Goal: Information Seeking & Learning: Learn about a topic

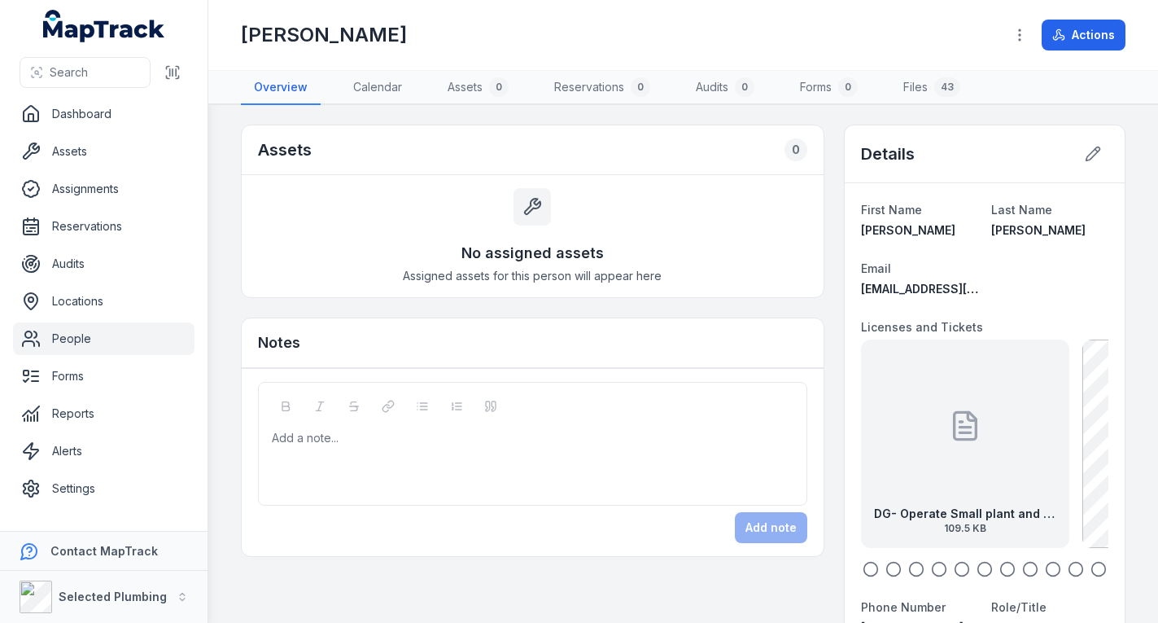
click at [938, 422] on div "DG- Operate Small plant and equipment 109.5 KB" at bounding box center [965, 443] width 208 height 208
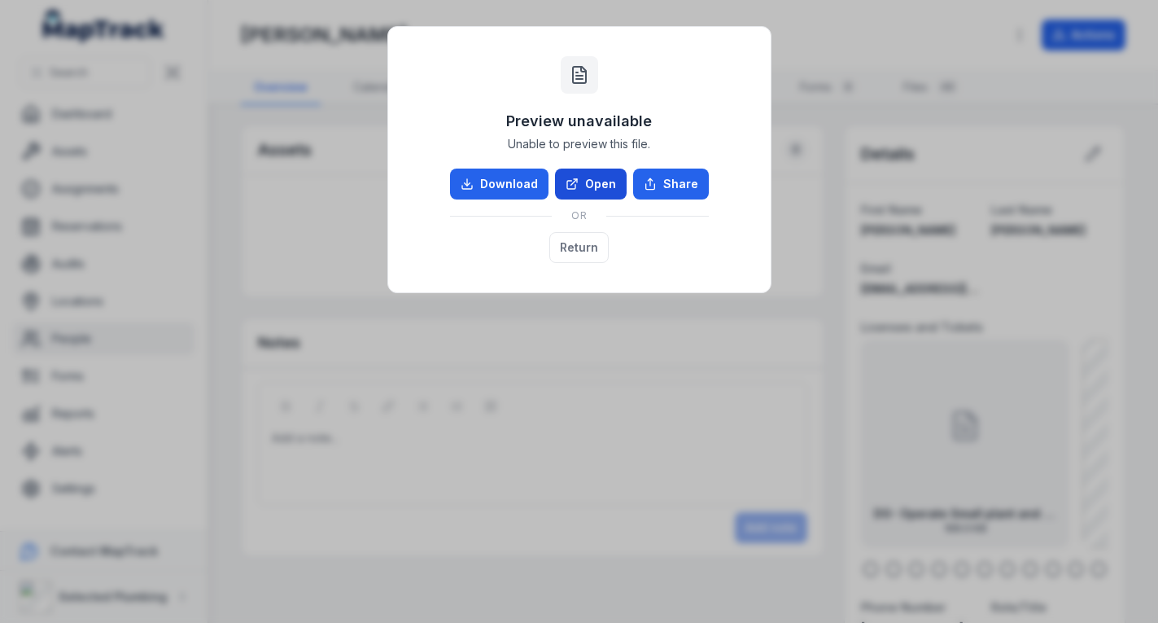
click at [605, 178] on link "Open" at bounding box center [591, 183] width 72 height 31
click at [588, 245] on button "Return" at bounding box center [578, 247] width 59 height 31
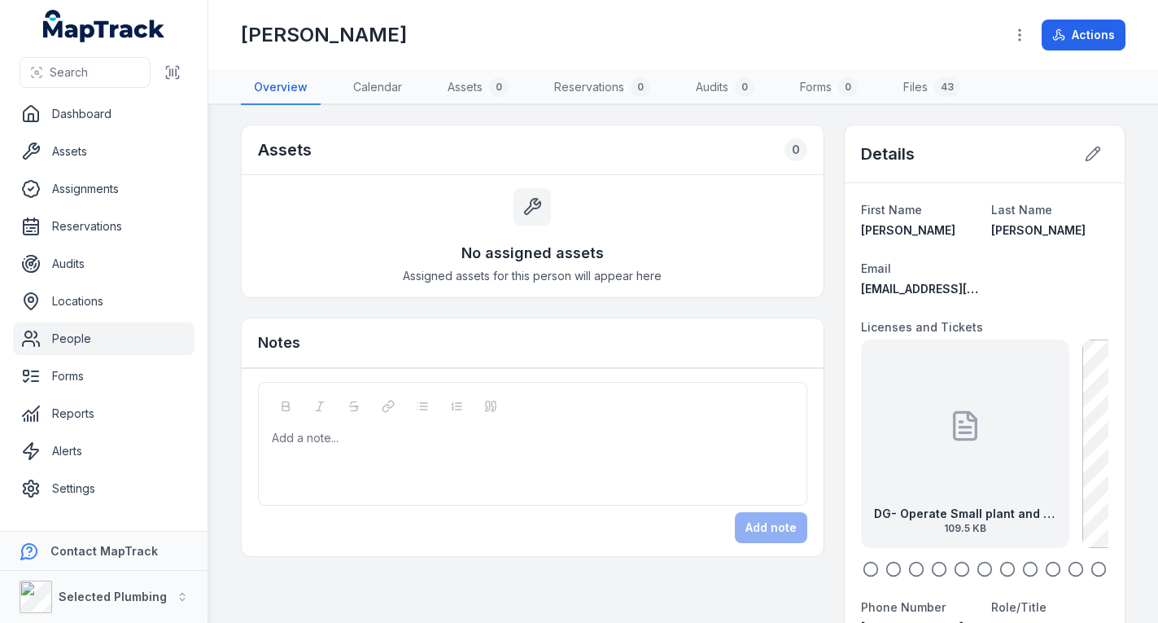
click at [885, 568] on icon "button" at bounding box center [893, 569] width 16 height 16
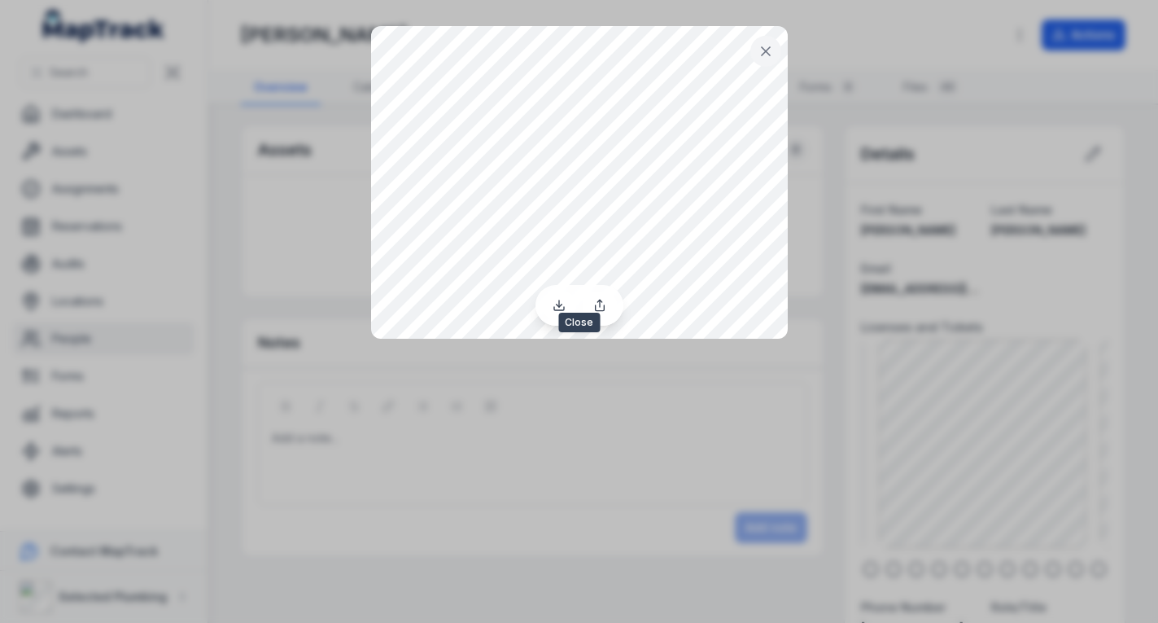
click at [772, 55] on icon at bounding box center [766, 51] width 16 height 16
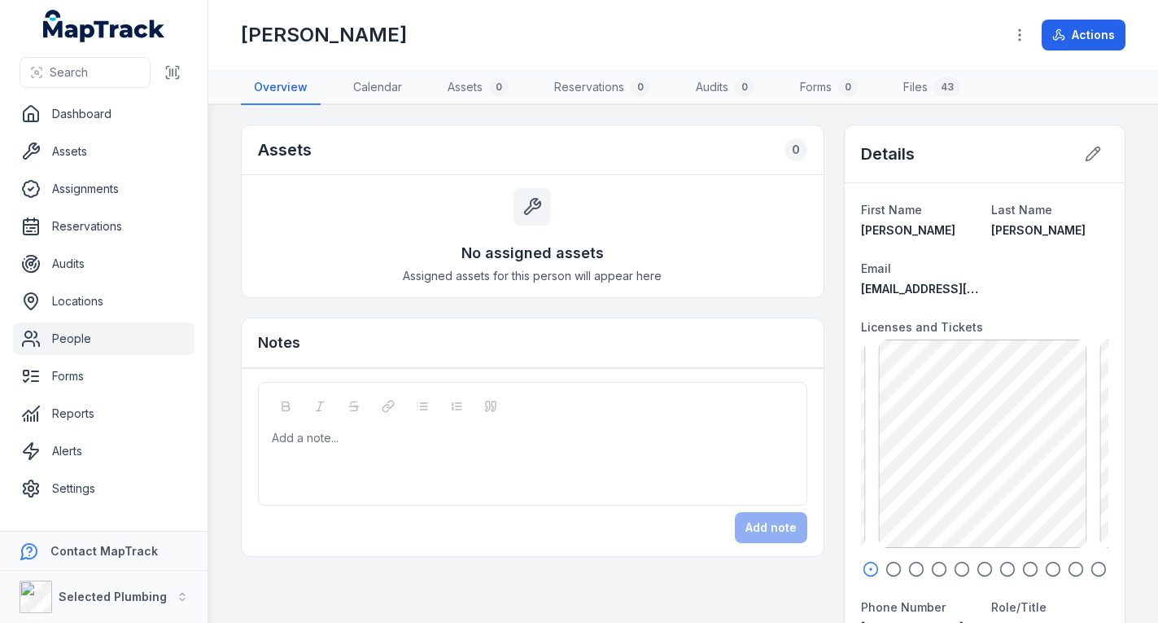
click at [886, 566] on circle "button" at bounding box center [893, 569] width 14 height 14
click at [908, 564] on icon "button" at bounding box center [916, 569] width 16 height 16
click at [942, 457] on div "DG-Excavator SOA 385.1 KB" at bounding box center [982, 443] width 208 height 208
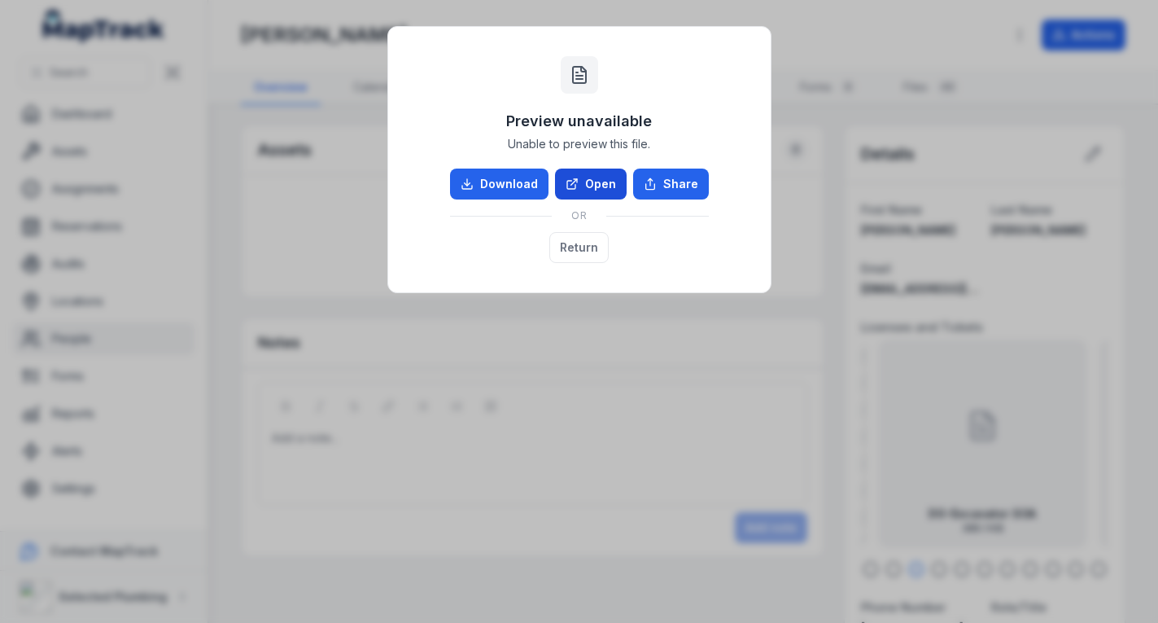
click at [605, 184] on link "Open" at bounding box center [591, 183] width 72 height 31
click at [604, 247] on button "Return" at bounding box center [578, 247] width 59 height 31
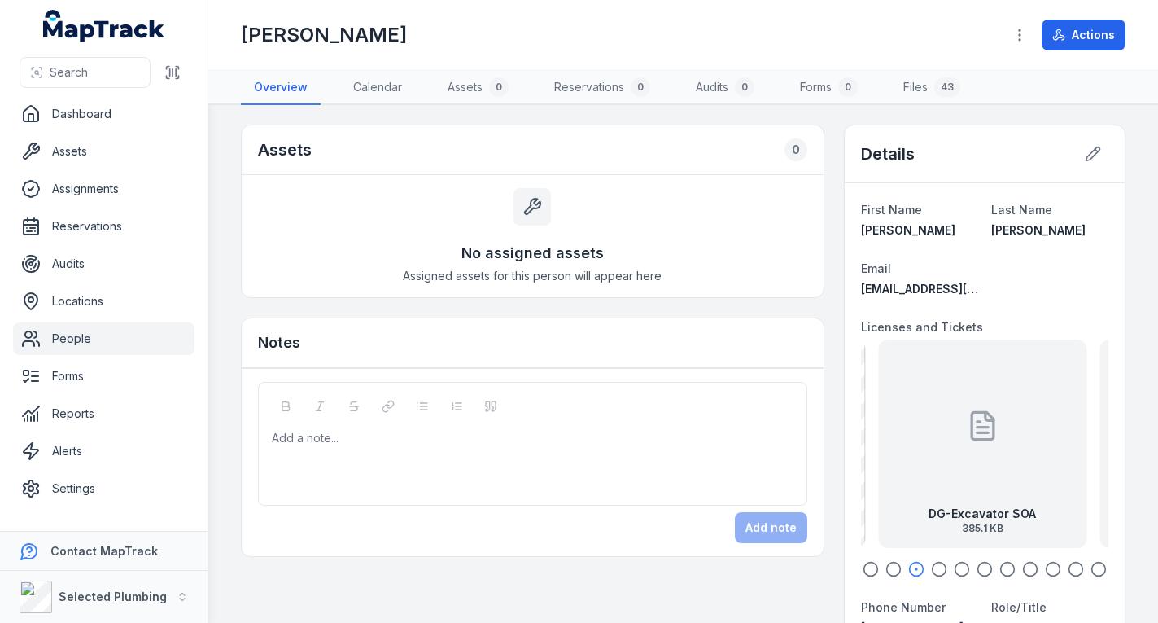
click at [931, 566] on icon "button" at bounding box center [939, 569] width 16 height 16
click at [951, 481] on div "DG-Plumbers Licence [DATE] 410.31 KB" at bounding box center [982, 443] width 208 height 208
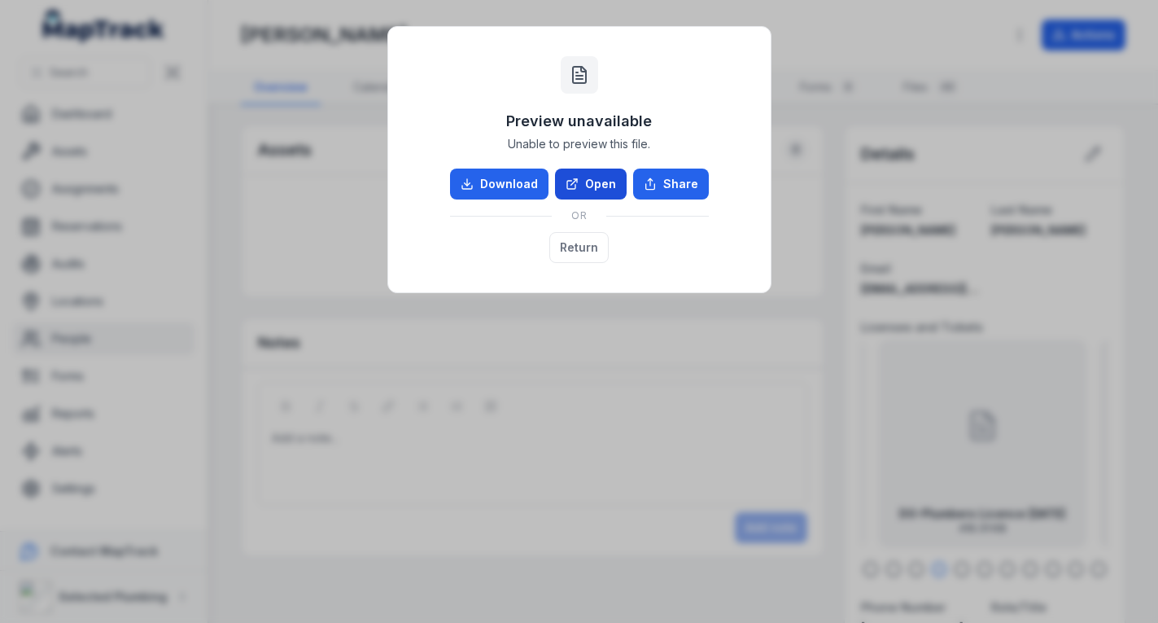
click at [597, 179] on link "Open" at bounding box center [591, 183] width 72 height 31
click at [591, 247] on button "Return" at bounding box center [578, 247] width 59 height 31
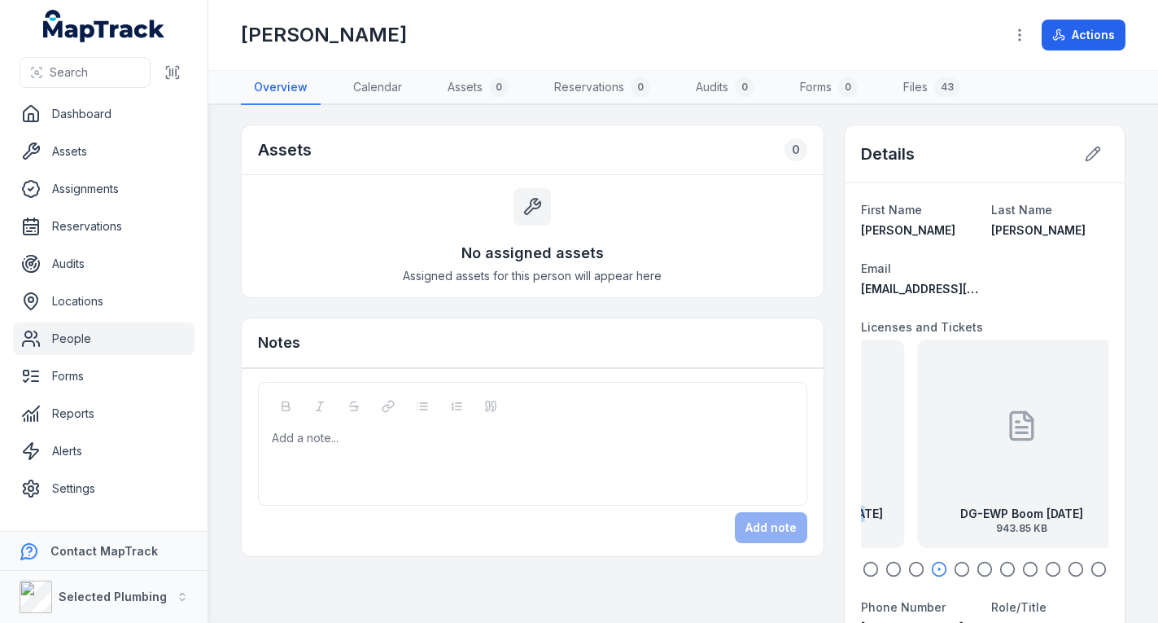
drag, startPoint x: 1030, startPoint y: 474, endPoint x: 848, endPoint y: 486, distance: 182.7
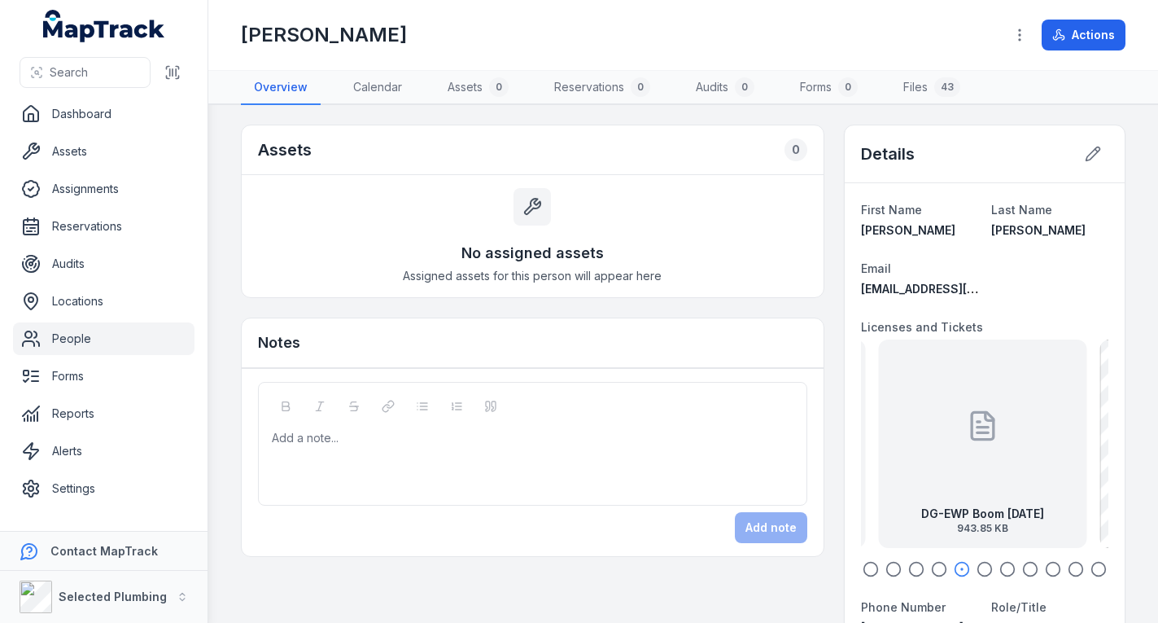
click at [977, 567] on icon "button" at bounding box center [985, 569] width 16 height 16
click at [999, 574] on icon "button" at bounding box center [1007, 569] width 16 height 16
click at [1022, 571] on icon "button" at bounding box center [1030, 569] width 16 height 16
click at [1045, 574] on icon "button" at bounding box center [1053, 569] width 16 height 16
click at [1068, 566] on icon "button" at bounding box center [1076, 569] width 16 height 16
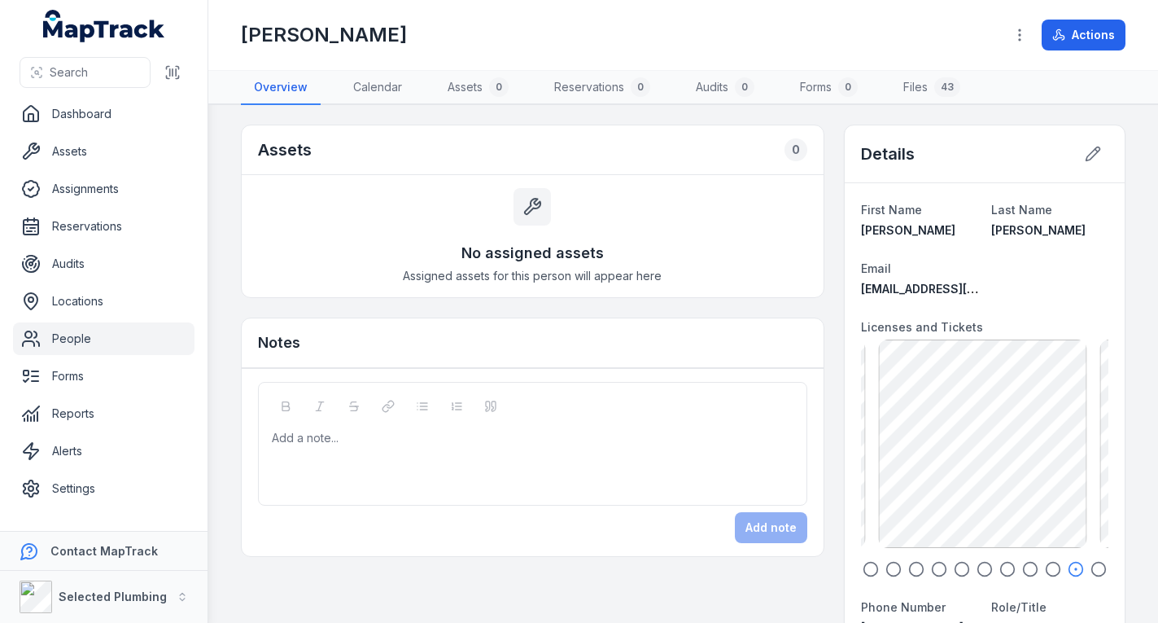
click at [1092, 566] on icon "button" at bounding box center [1099, 569] width 16 height 16
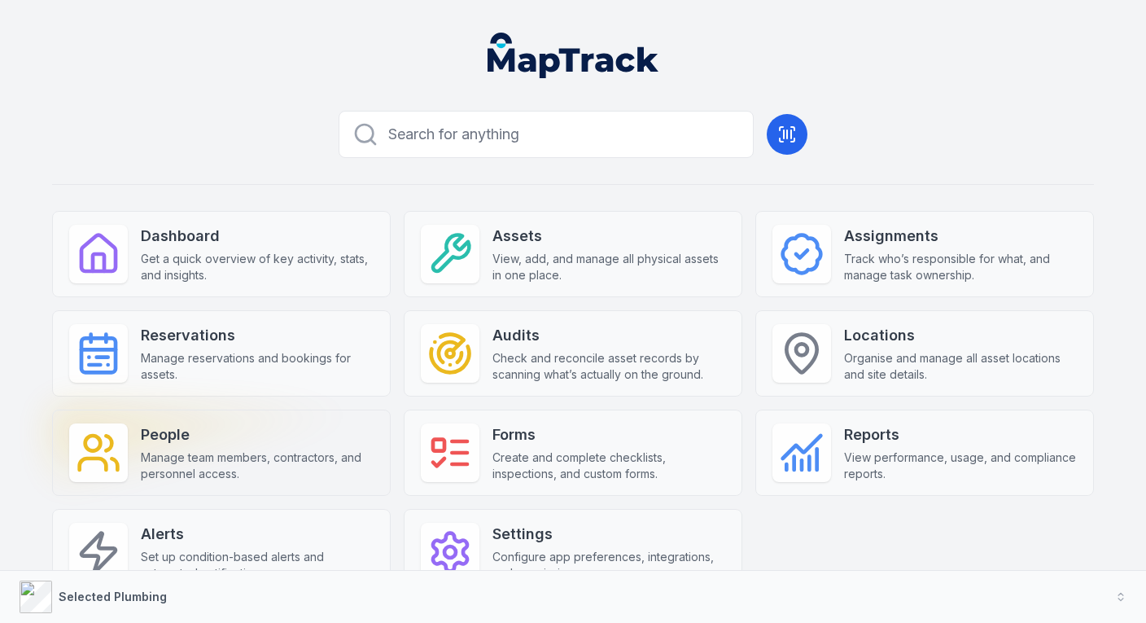
click at [243, 425] on strong "People" at bounding box center [257, 434] width 233 height 23
click at [248, 425] on strong "People" at bounding box center [257, 434] width 233 height 23
